Goal: Navigation & Orientation: Understand site structure

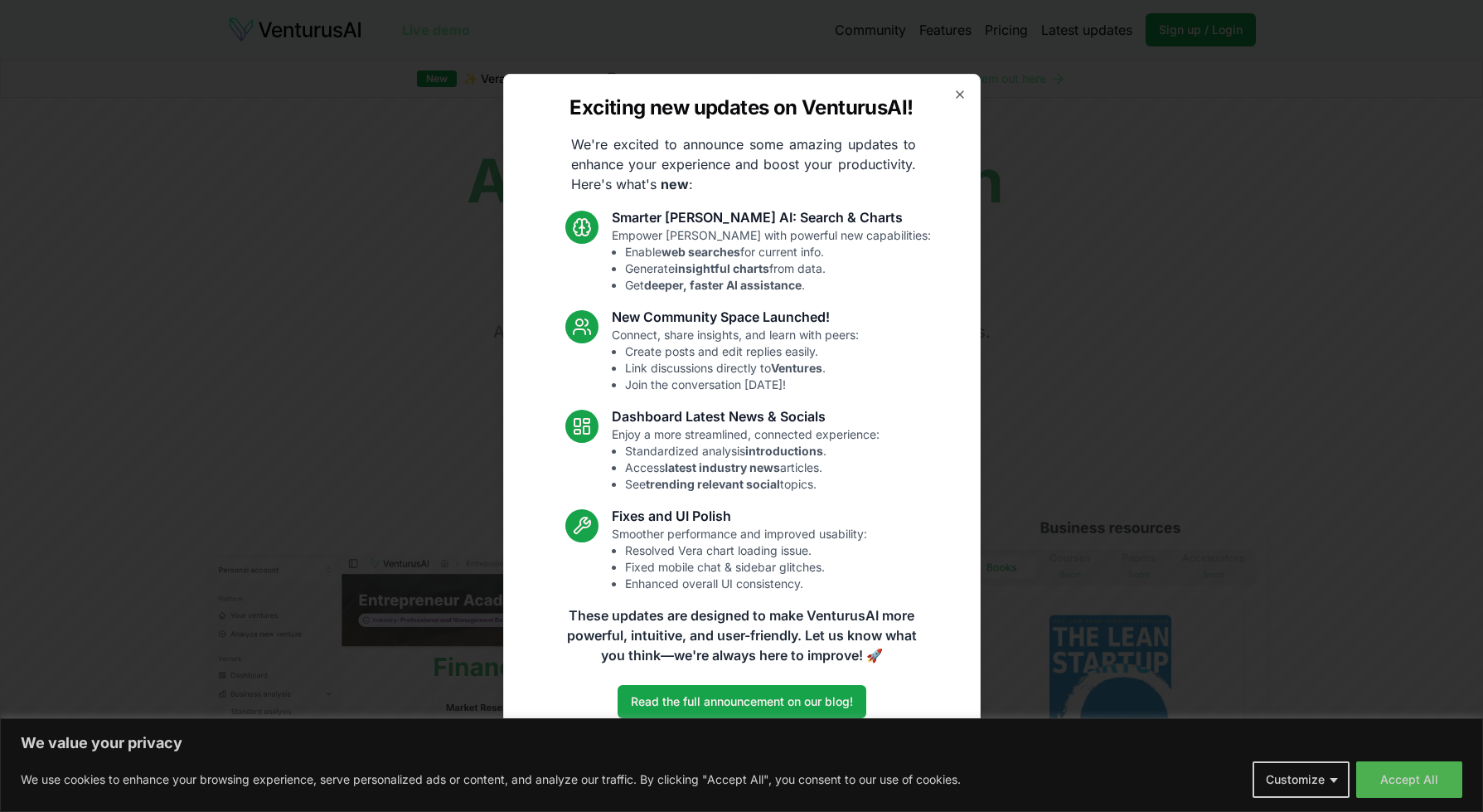
click at [961, 86] on div "Exciting new updates on VenturusAI! We're excited to announce some amazing upda…" at bounding box center [742, 406] width 478 height 665
click at [956, 96] on icon "button" at bounding box center [960, 94] width 13 height 13
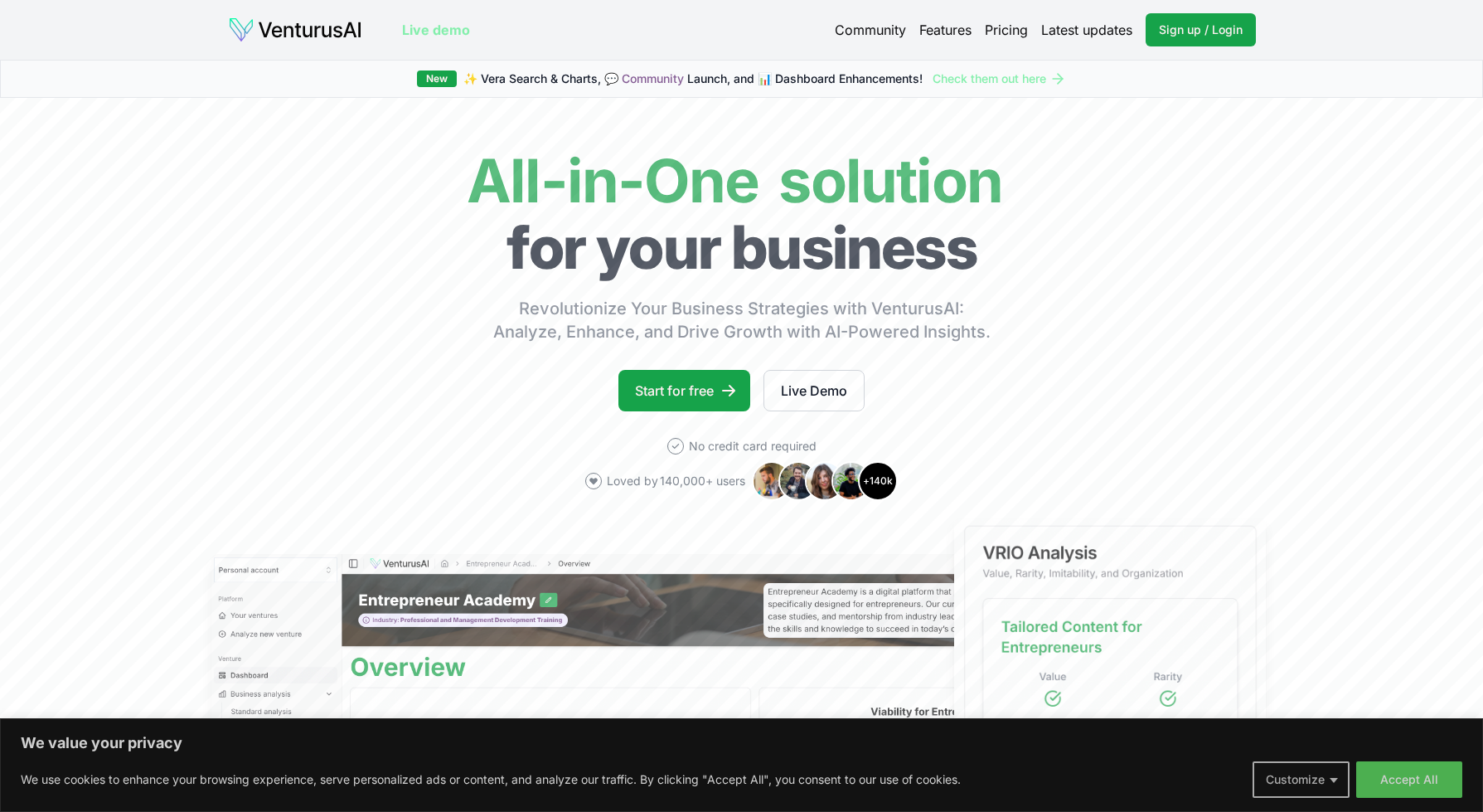
click at [1341, 777] on button "Customize" at bounding box center [1300, 779] width 97 height 36
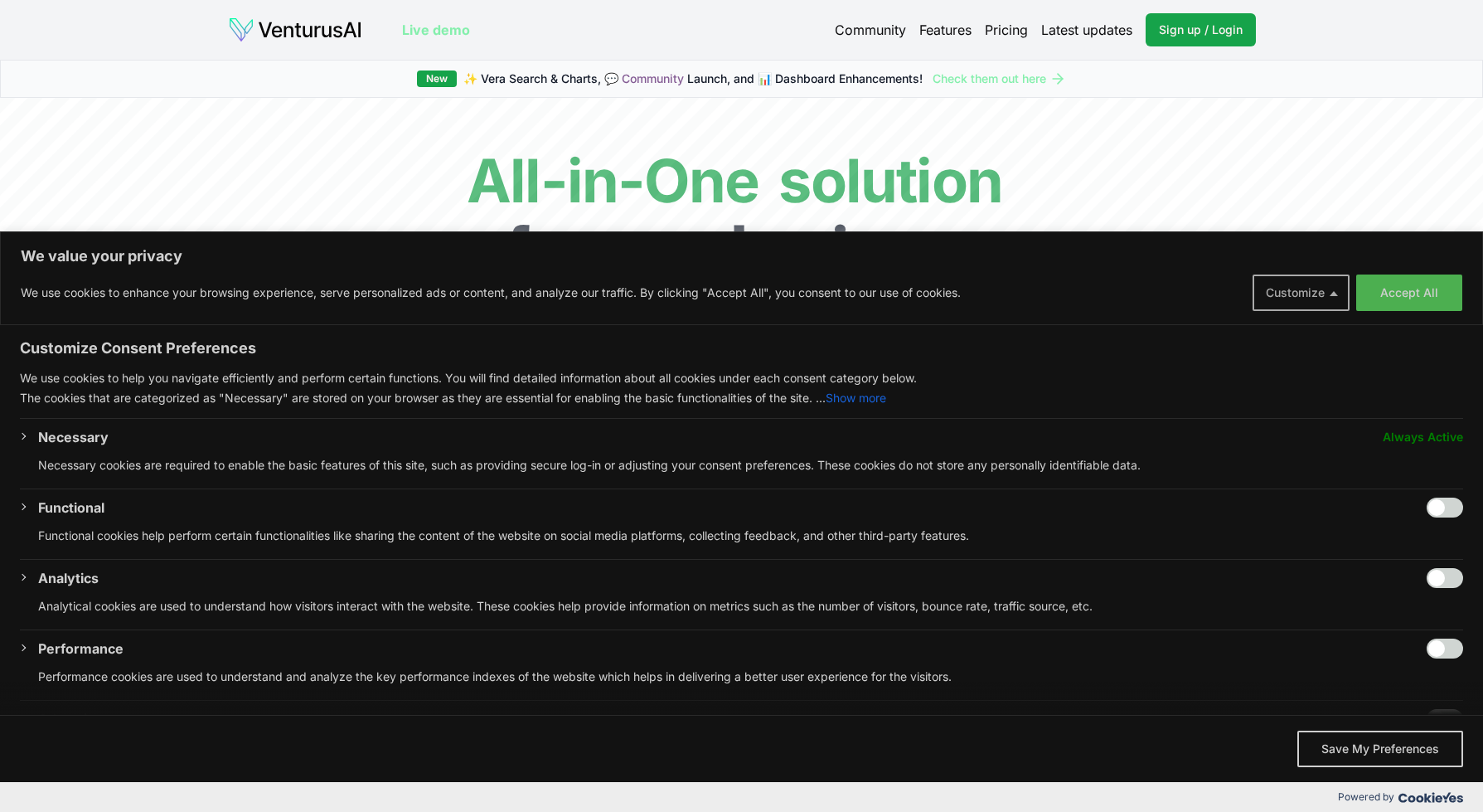
click at [1318, 290] on button "Customize" at bounding box center [1300, 293] width 97 height 36
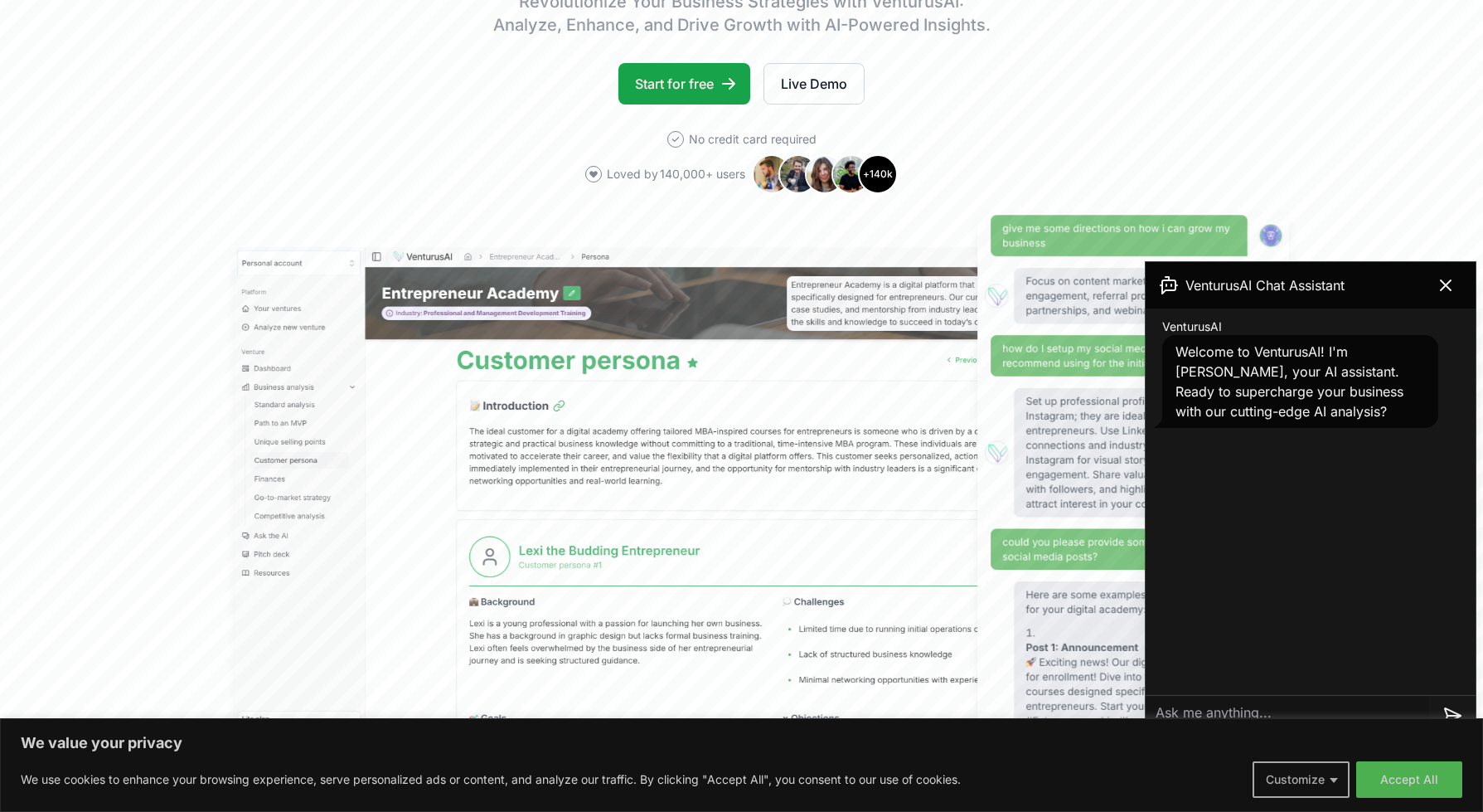
scroll to position [497, 0]
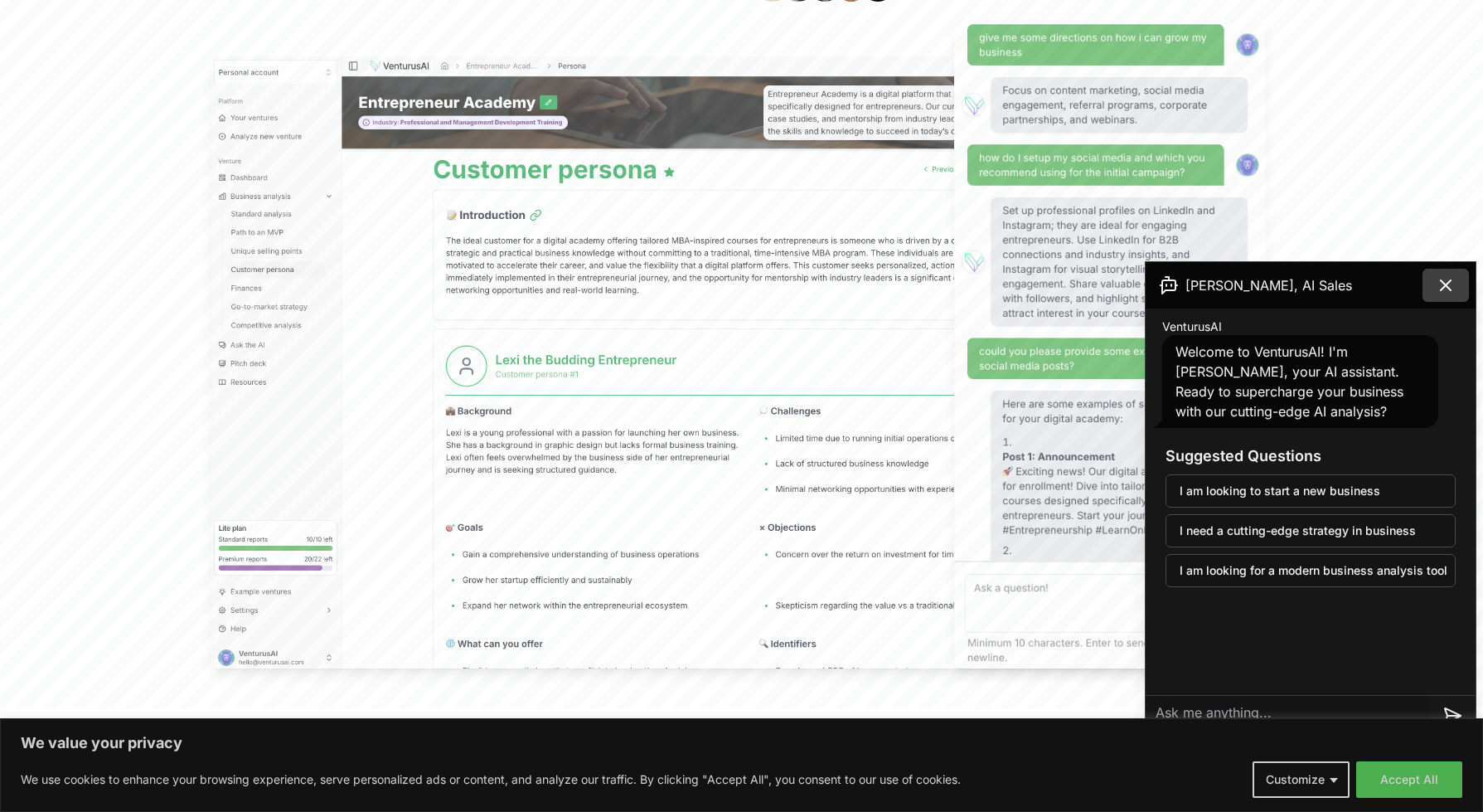
click at [1443, 281] on icon at bounding box center [1446, 285] width 10 height 10
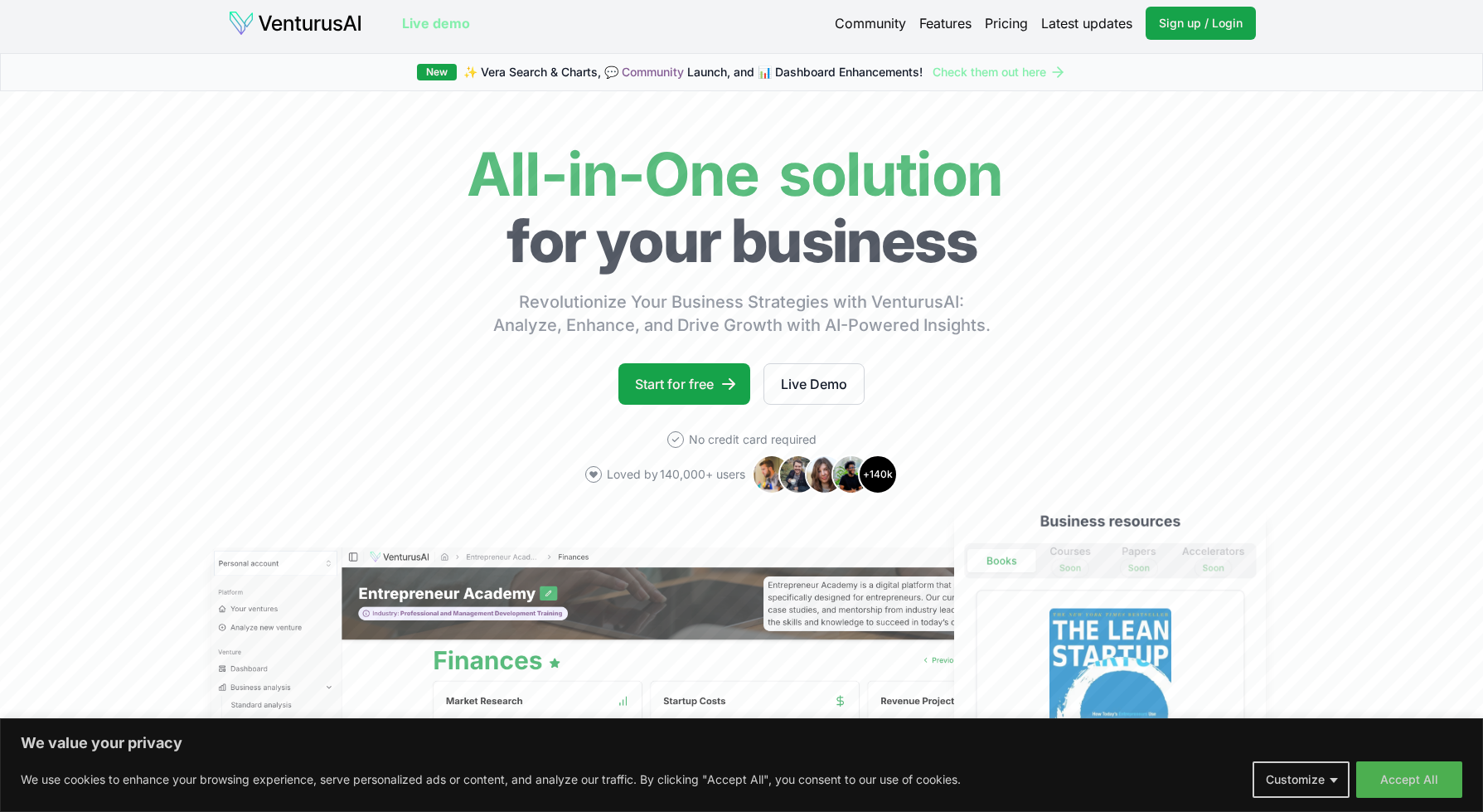
scroll to position [0, 0]
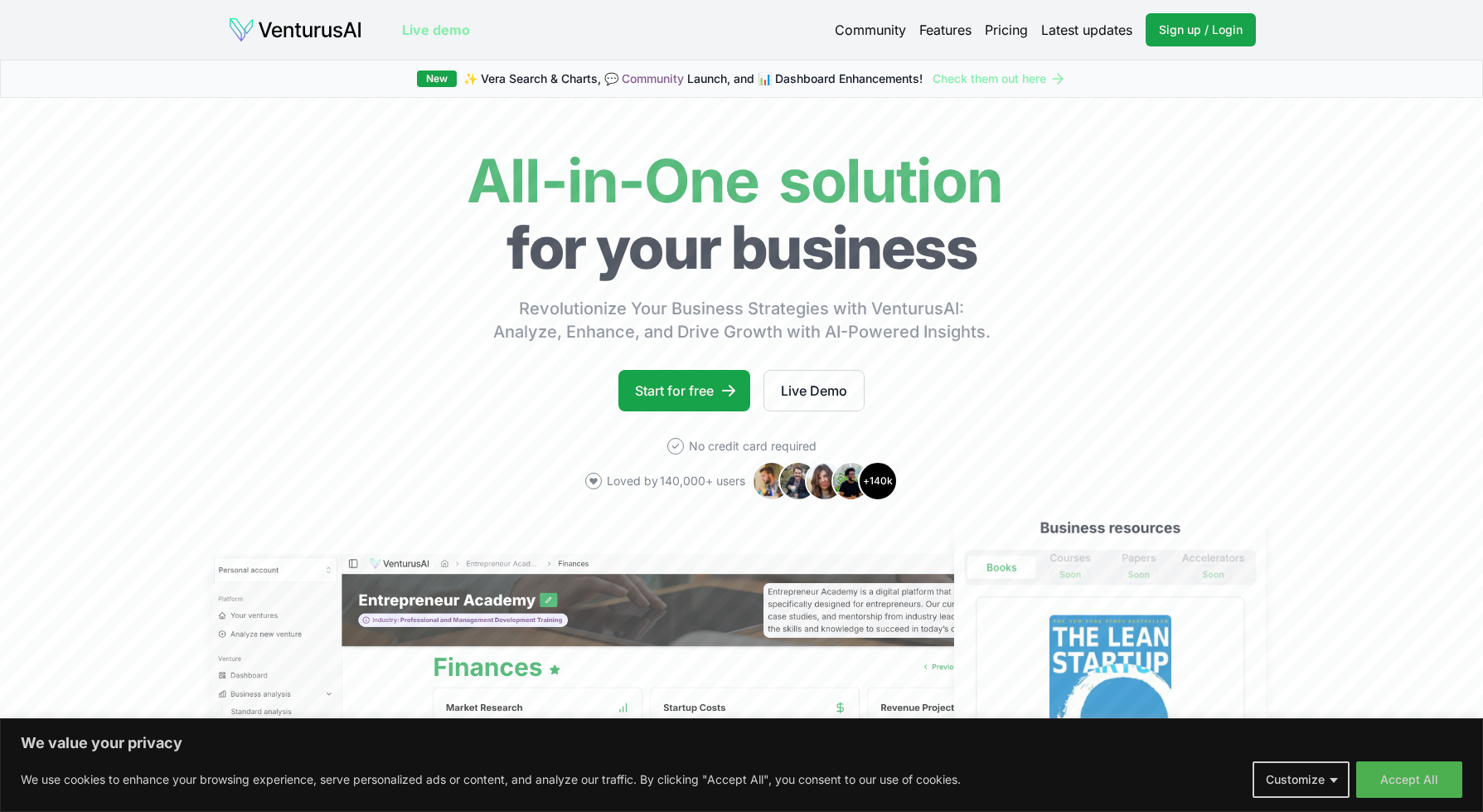
click at [995, 32] on link "Pricing" at bounding box center [1006, 29] width 43 height 20
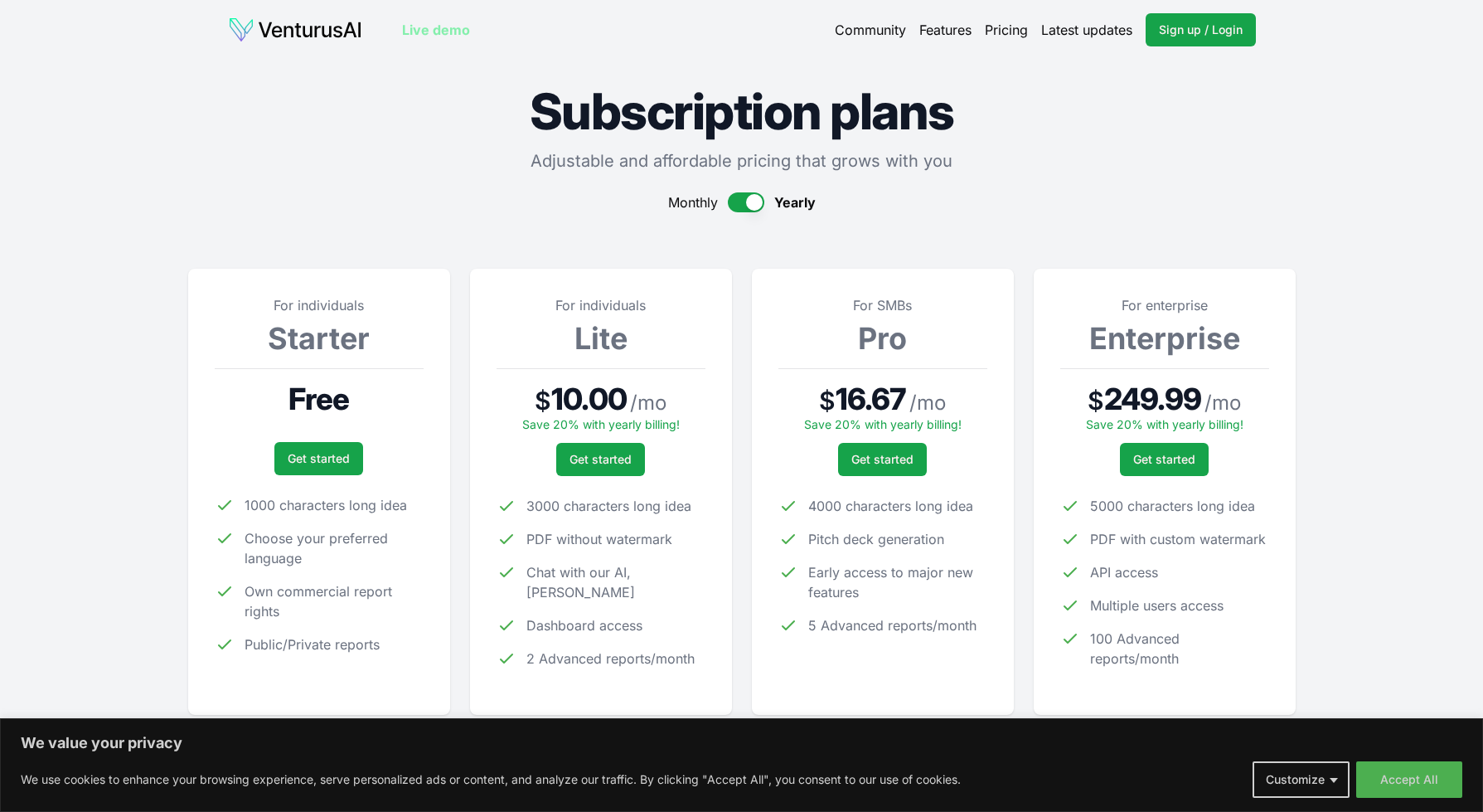
click at [945, 25] on link "Features" at bounding box center [945, 29] width 52 height 20
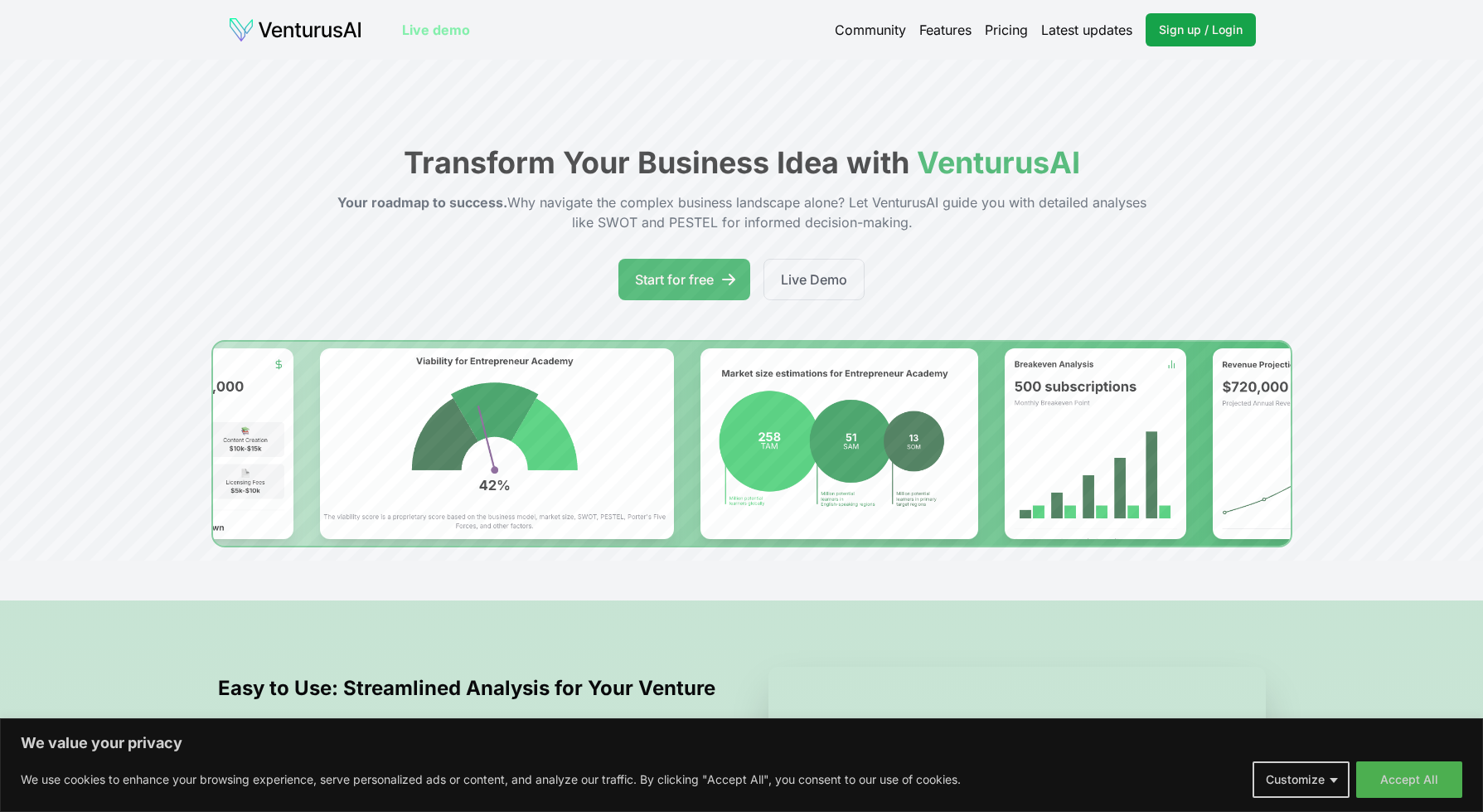
click at [851, 33] on link "Community" at bounding box center [870, 29] width 71 height 20
